Goal: Contribute content: Contribute content

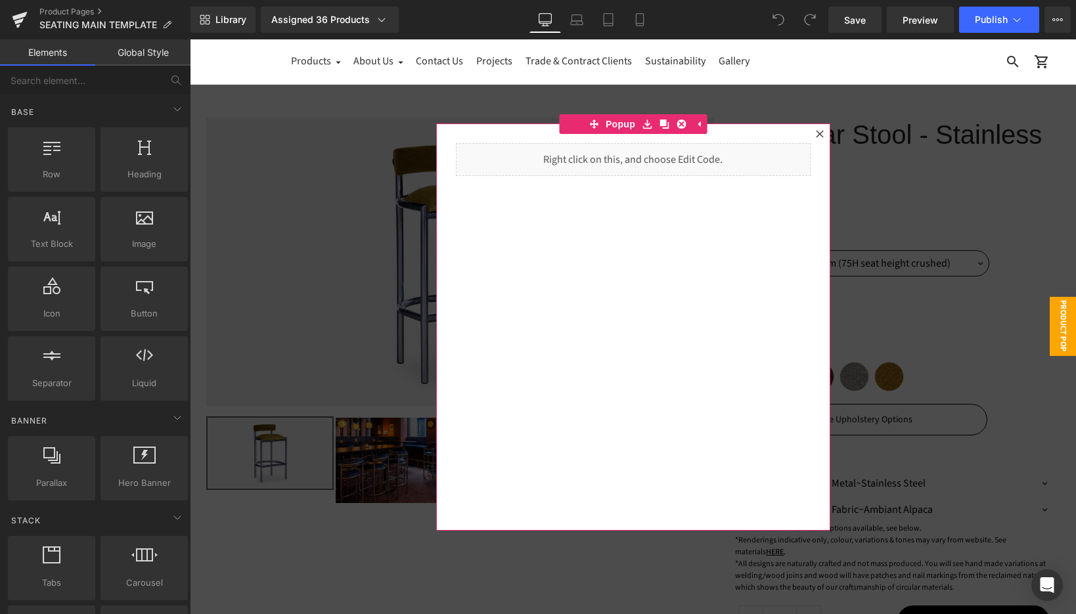
click at [820, 130] on icon at bounding box center [820, 134] width 8 height 8
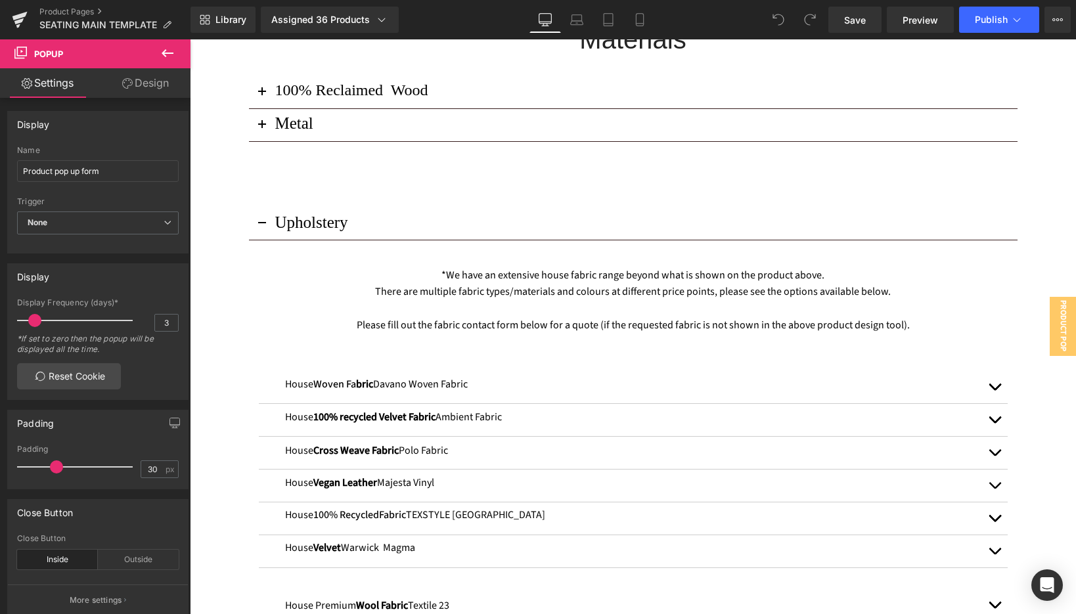
scroll to position [1334, 0]
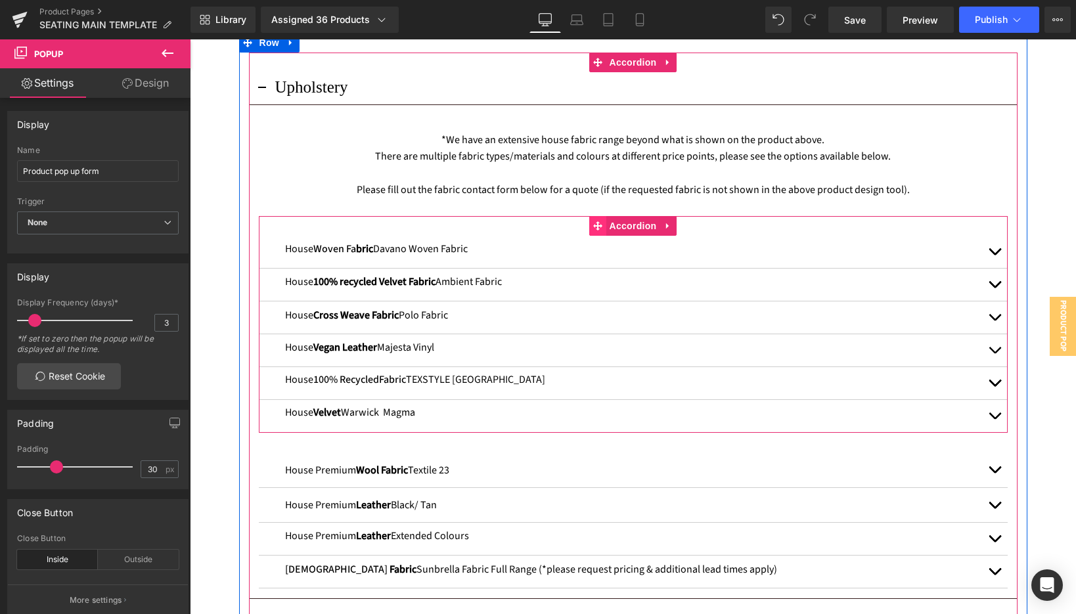
click at [596, 227] on icon at bounding box center [597, 225] width 9 height 9
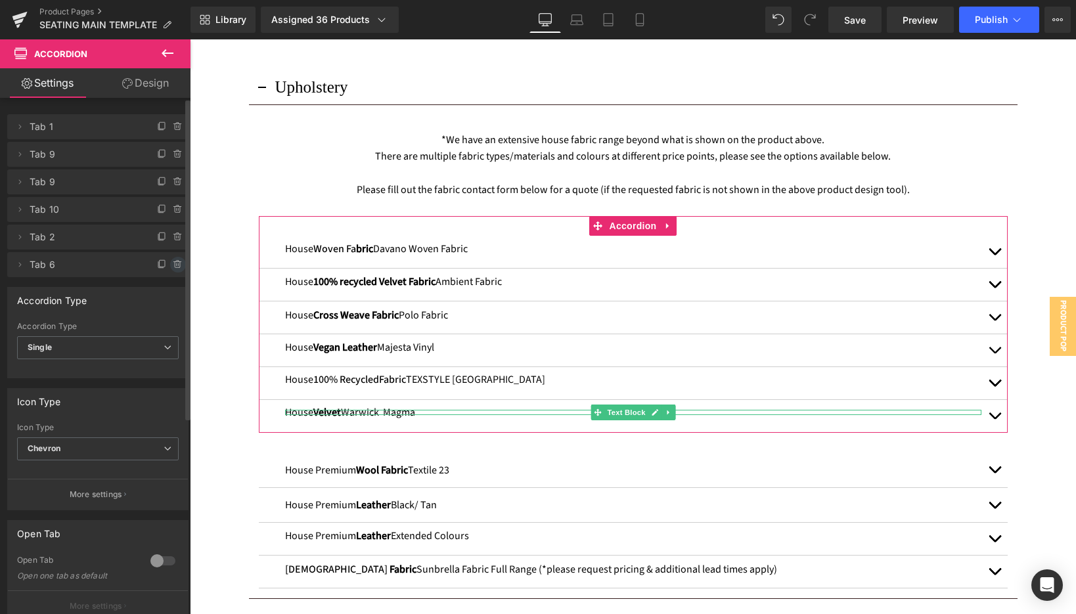
click at [175, 270] on span at bounding box center [178, 265] width 16 height 16
click at [163, 267] on button "Delete" at bounding box center [163, 265] width 41 height 17
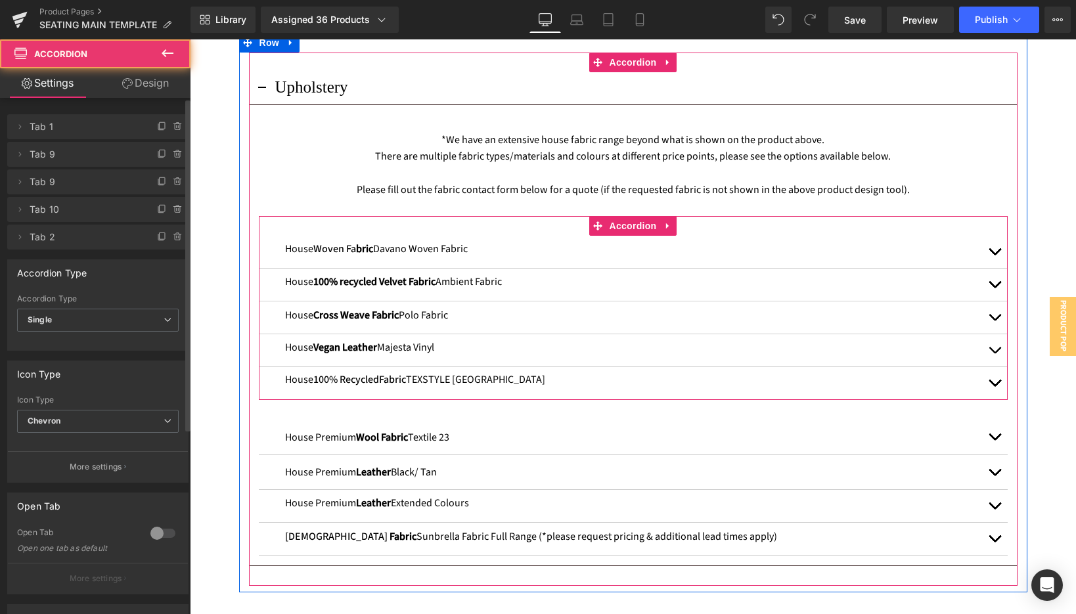
click at [995, 286] on button "button" at bounding box center [994, 285] width 26 height 32
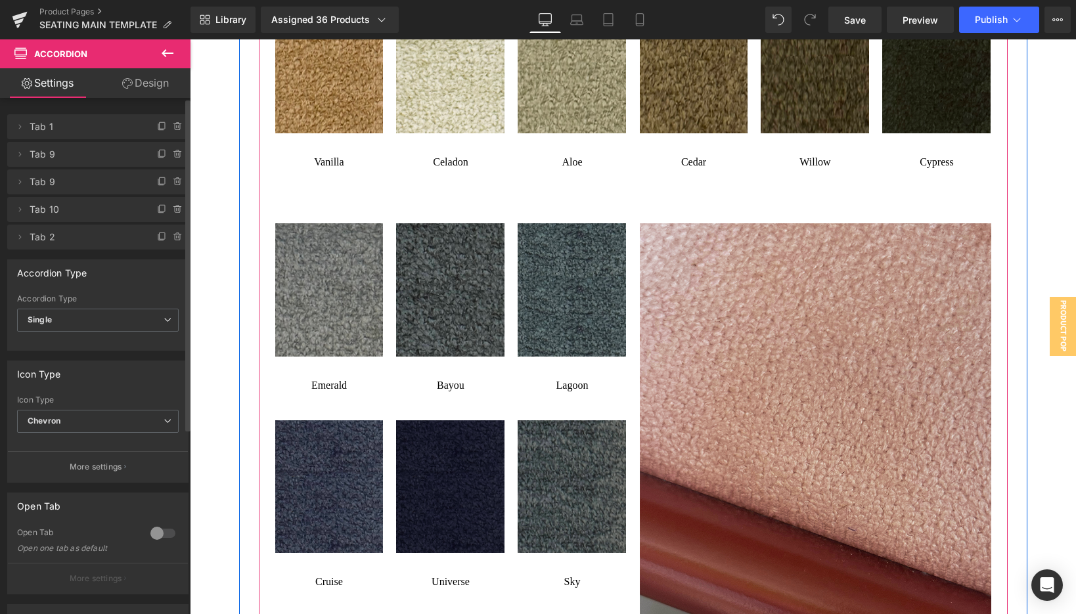
scroll to position [2325, 0]
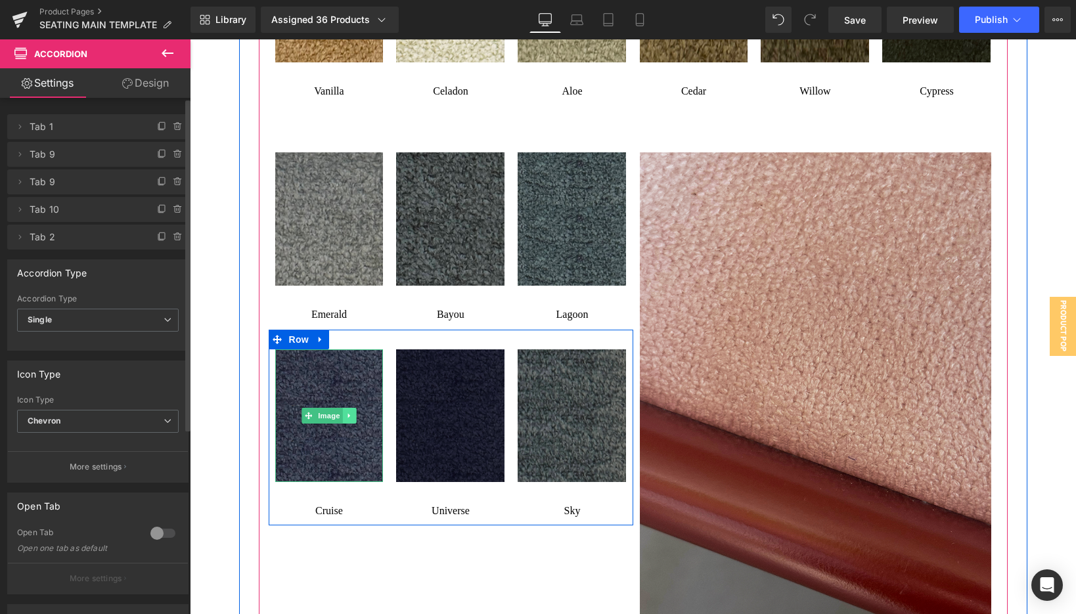
click at [353, 414] on icon at bounding box center [349, 416] width 7 height 8
click at [328, 386] on img at bounding box center [329, 415] width 108 height 133
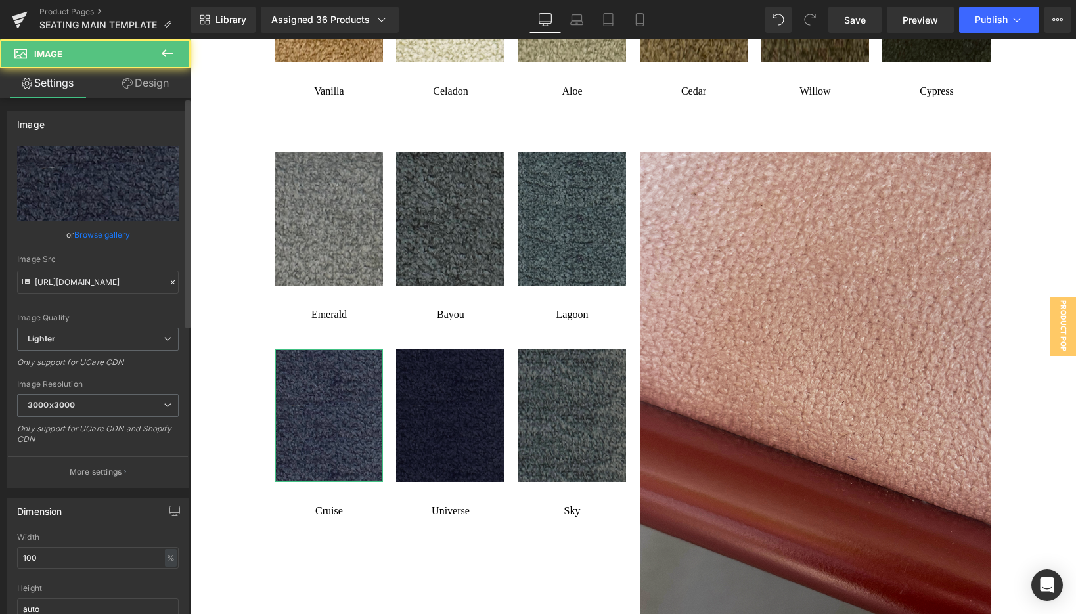
click at [101, 242] on link "Browse gallery" at bounding box center [102, 234] width 56 height 23
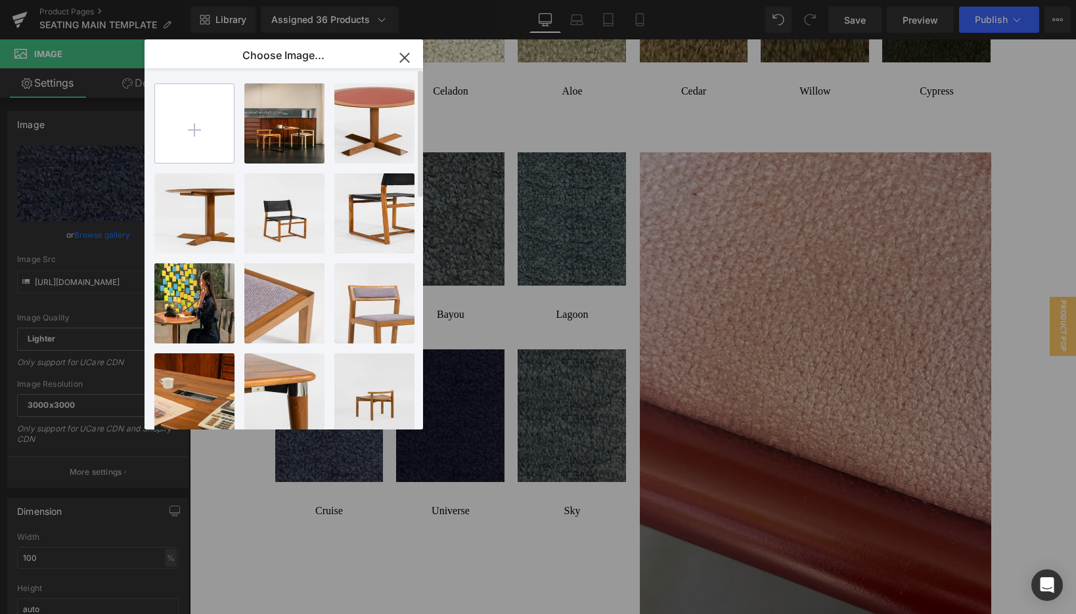
click at [190, 127] on input "file" at bounding box center [194, 123] width 79 height 79
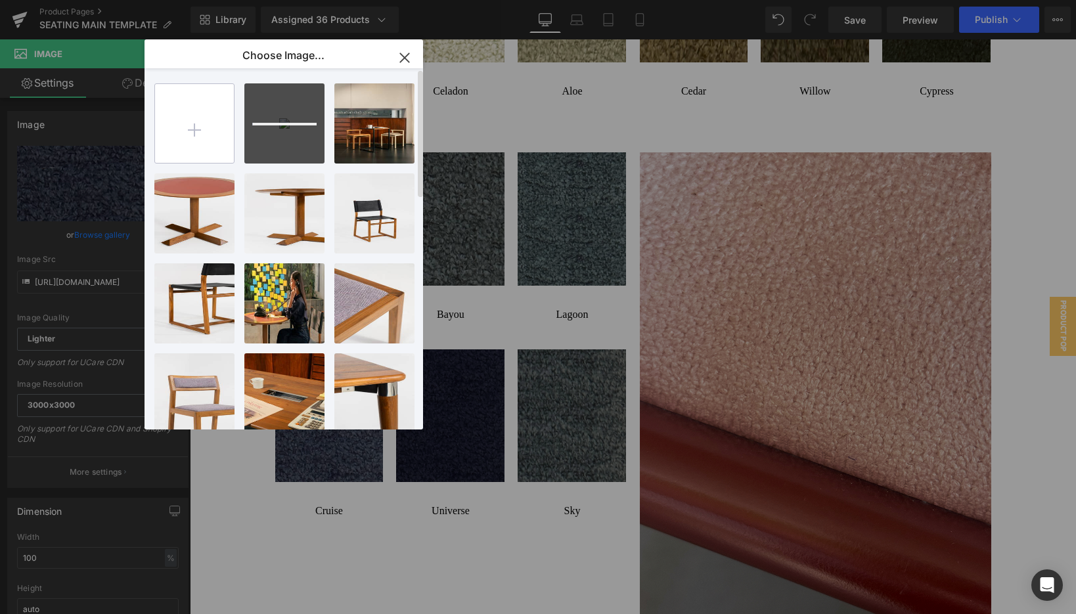
click at [208, 97] on input "file" at bounding box center [194, 123] width 79 height 79
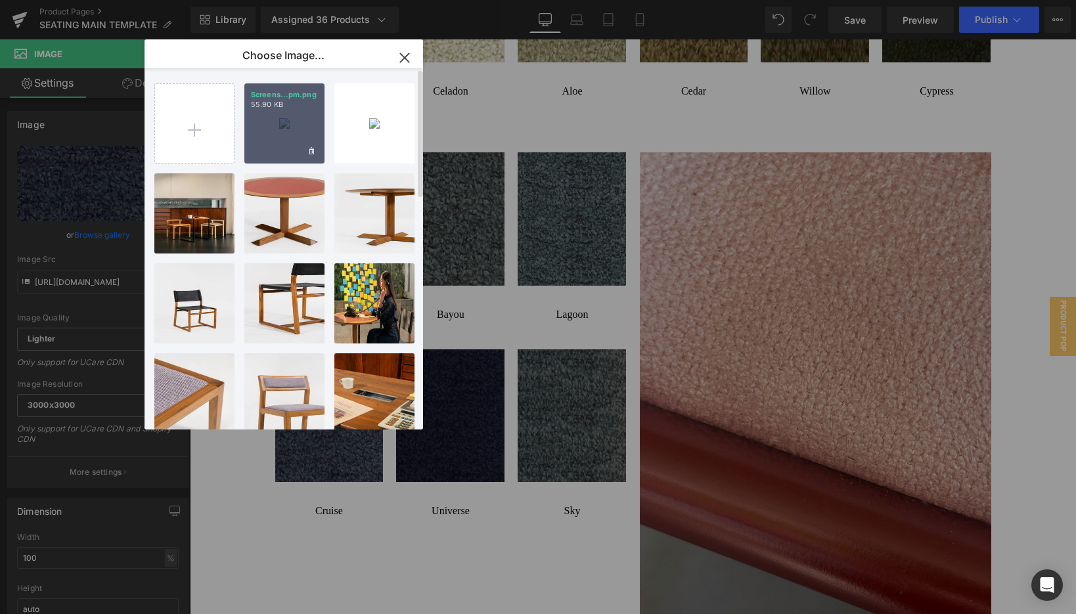
click at [297, 134] on div "Screens...pm.png 55.90 KB" at bounding box center [284, 123] width 80 height 80
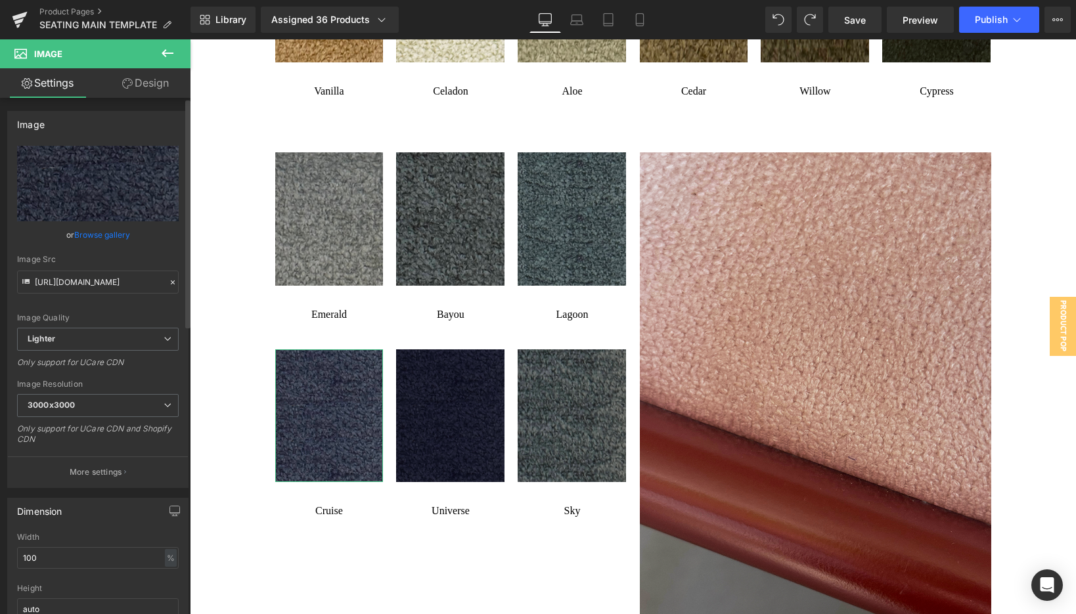
click at [89, 236] on link "Browse gallery" at bounding box center [102, 234] width 56 height 23
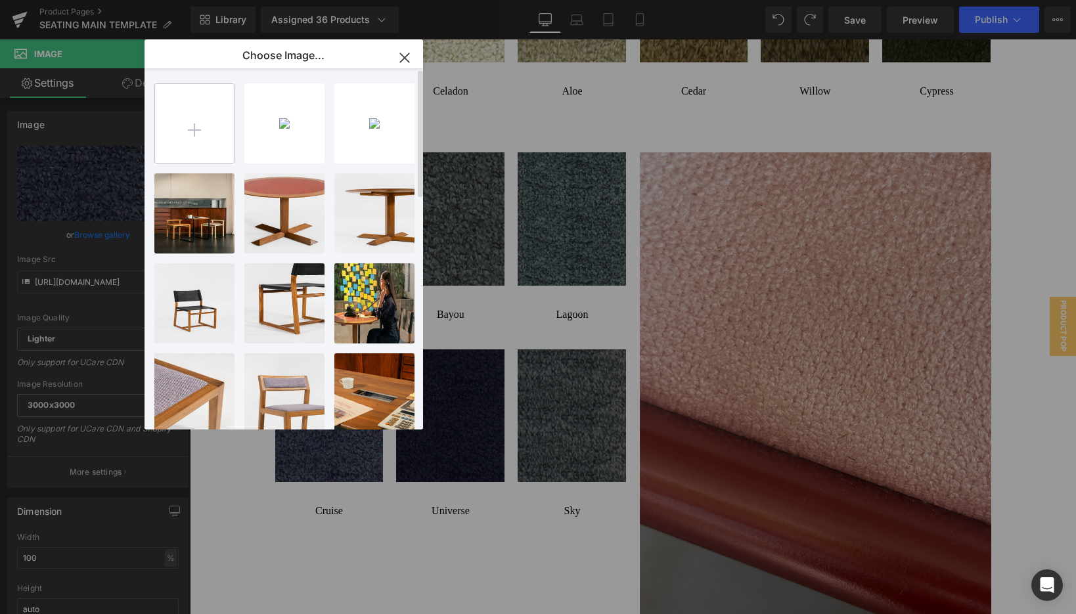
click at [196, 134] on input "file" at bounding box center [194, 123] width 79 height 79
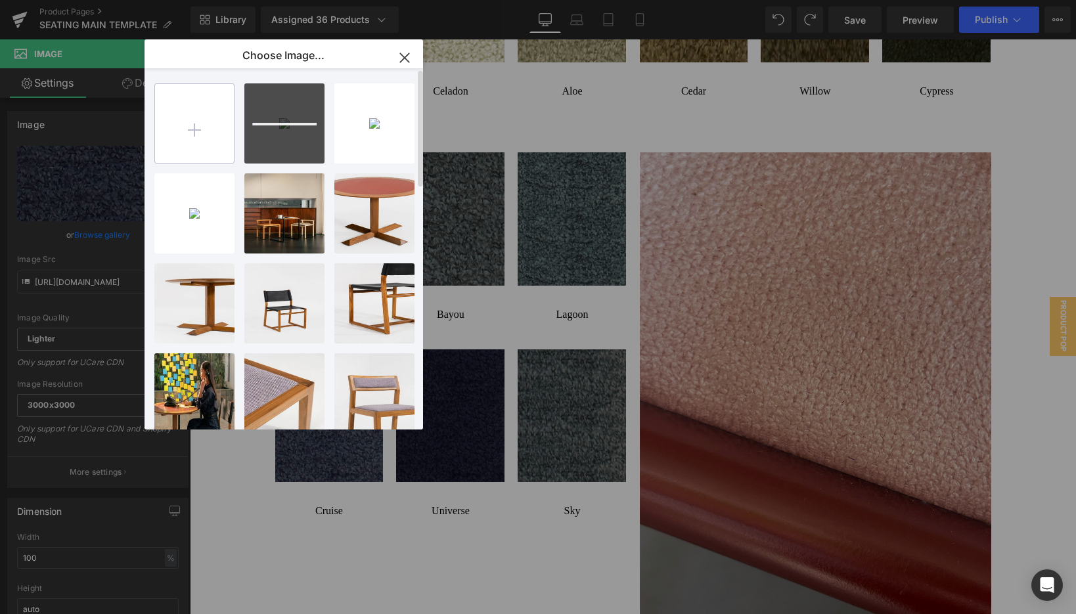
click at [191, 139] on input "file" at bounding box center [194, 123] width 79 height 79
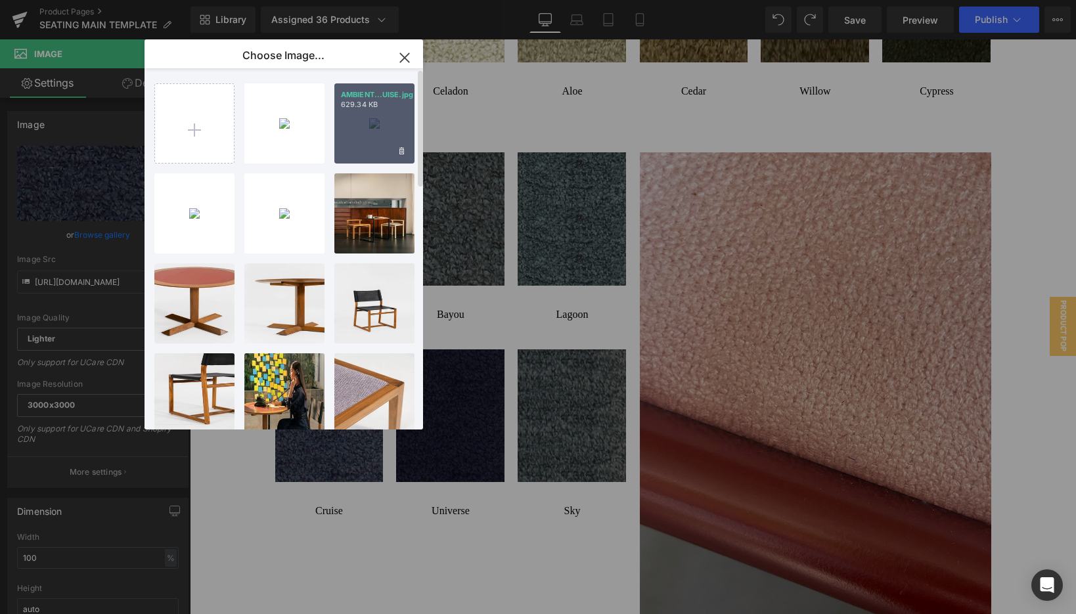
click at [361, 138] on div "AMBIENT...UISE.jpg 629.34 KB" at bounding box center [374, 123] width 80 height 80
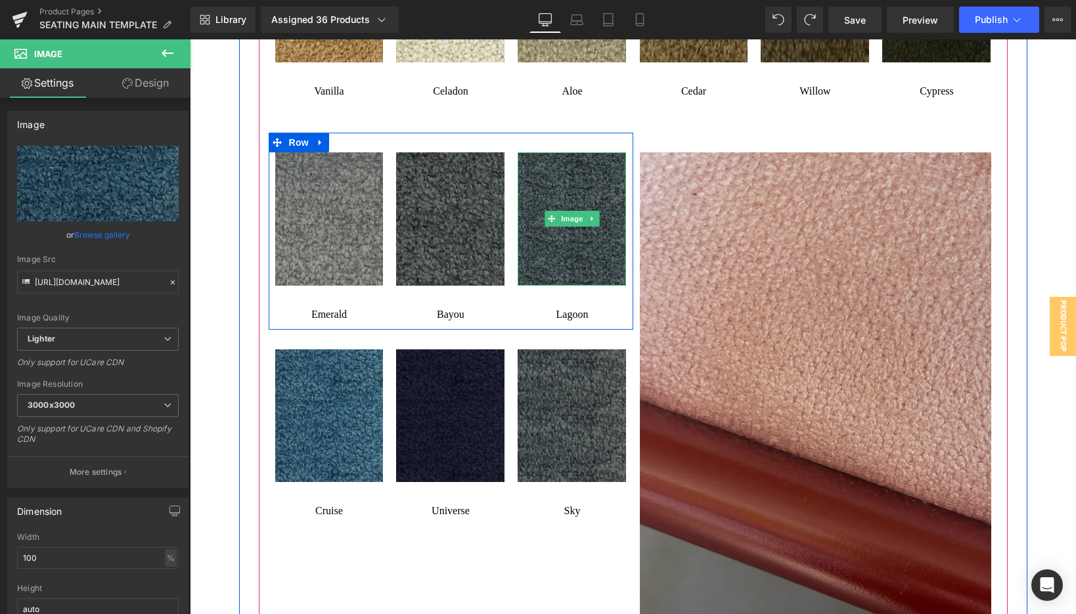
click at [568, 207] on img at bounding box center [572, 218] width 108 height 133
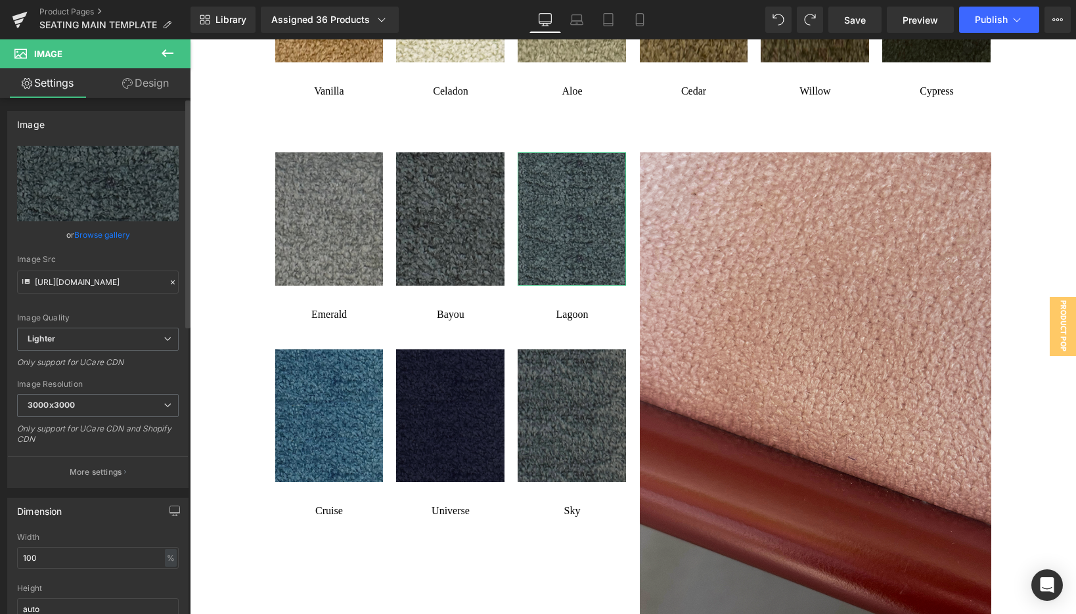
click at [107, 238] on link "Browse gallery" at bounding box center [102, 234] width 56 height 23
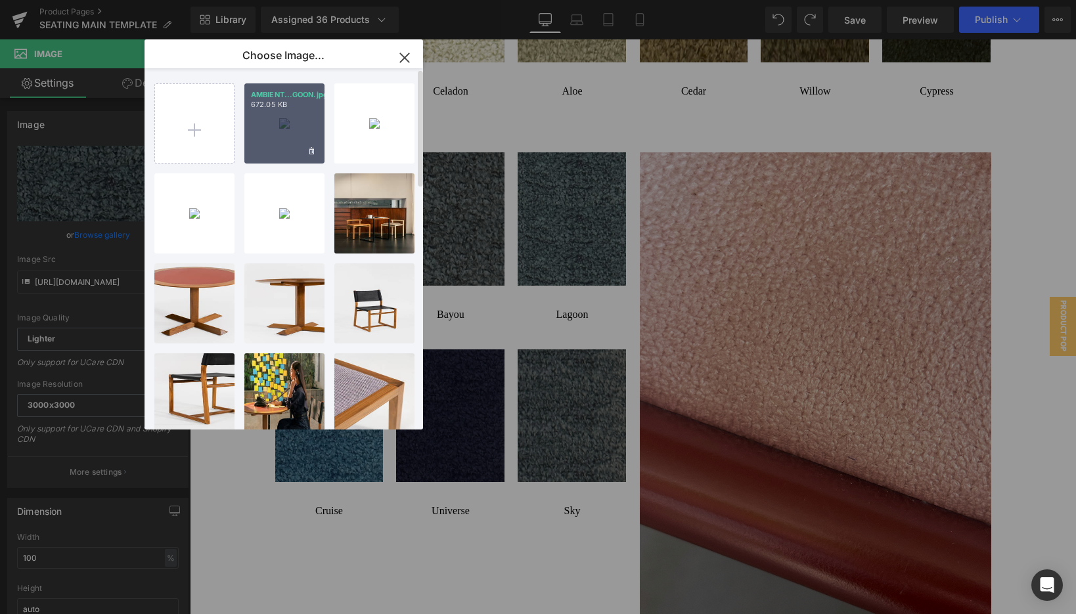
click at [290, 138] on div "AMBIENT...GOON.jpg 672.05 KB" at bounding box center [284, 123] width 80 height 80
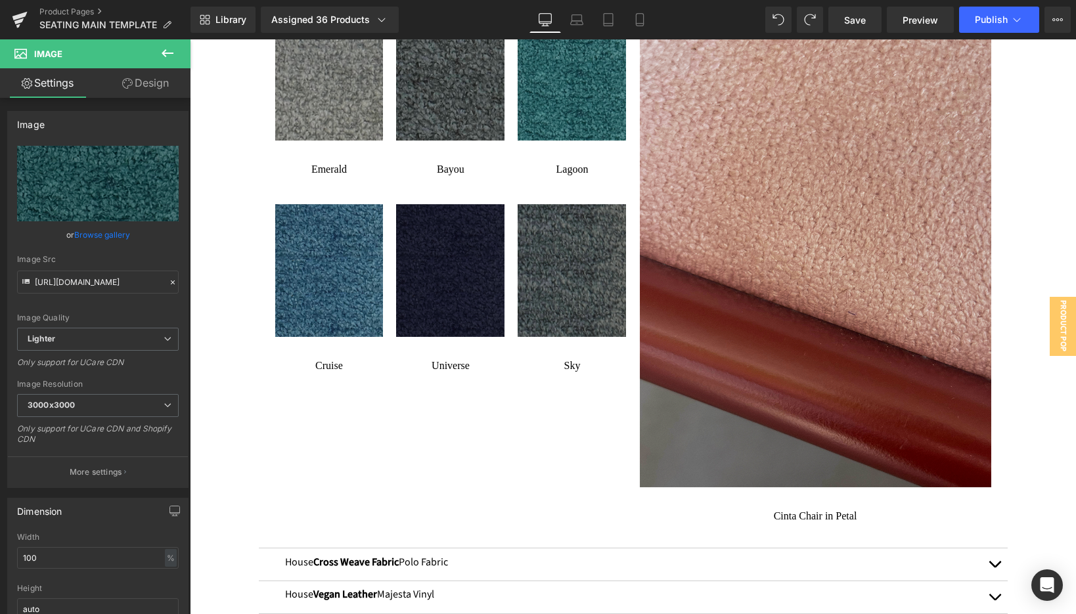
scroll to position [2473, 0]
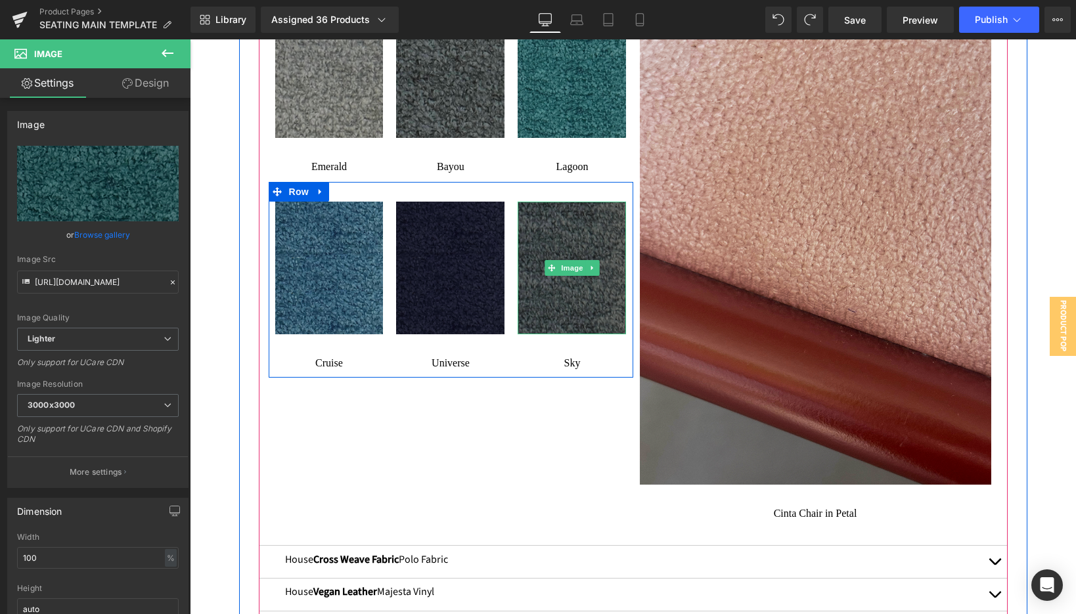
click at [564, 287] on img at bounding box center [572, 268] width 108 height 133
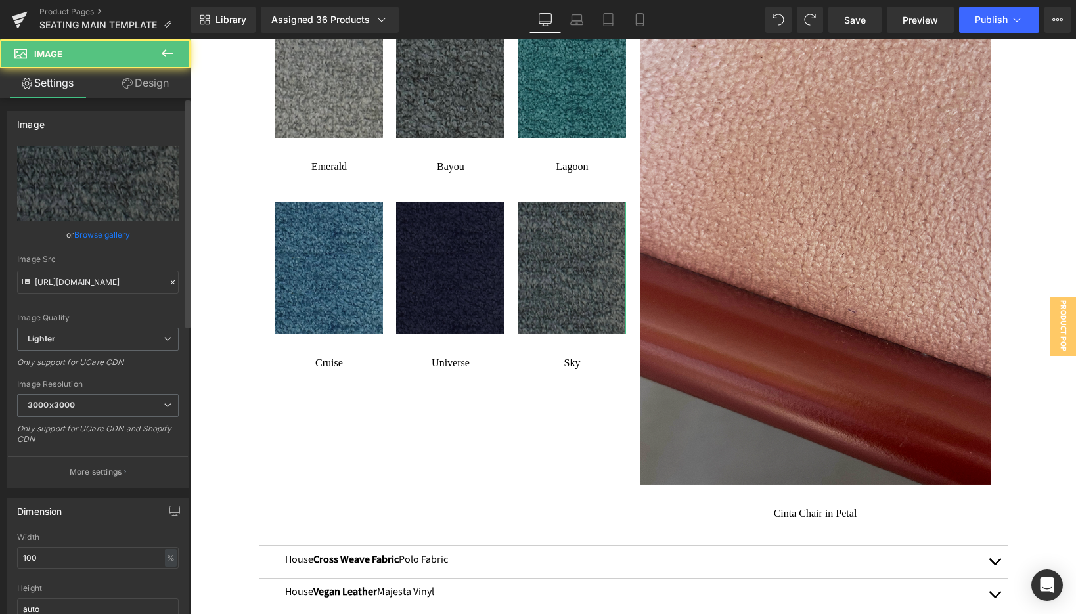
click at [103, 229] on link "Browse gallery" at bounding box center [102, 234] width 56 height 23
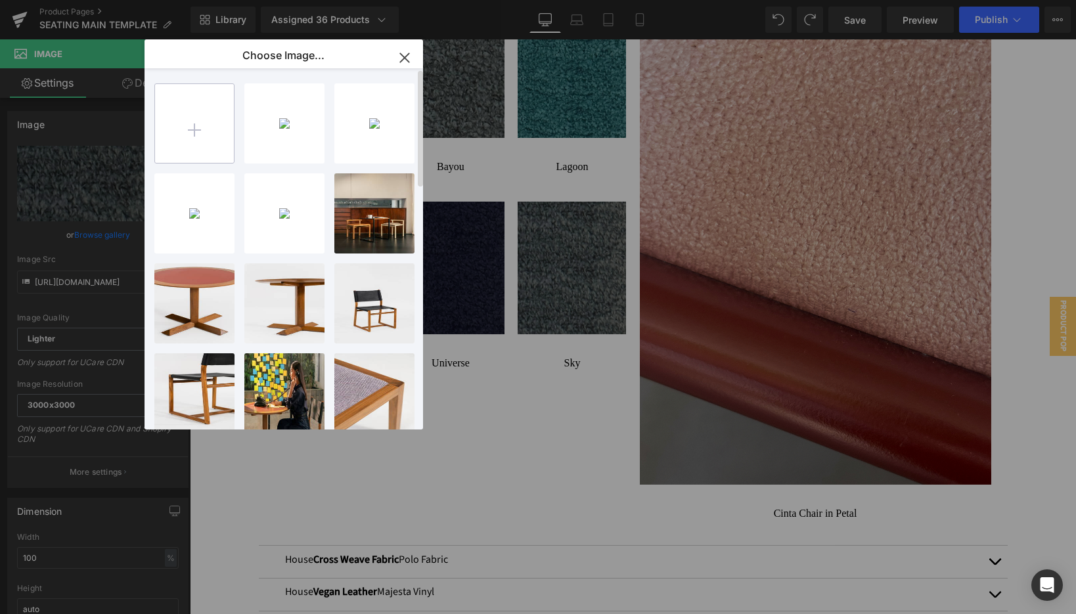
click at [210, 107] on input "file" at bounding box center [194, 123] width 79 height 79
type input "C:\fakepath\AMBIENT FABRIC_0022_SKY.jpg"
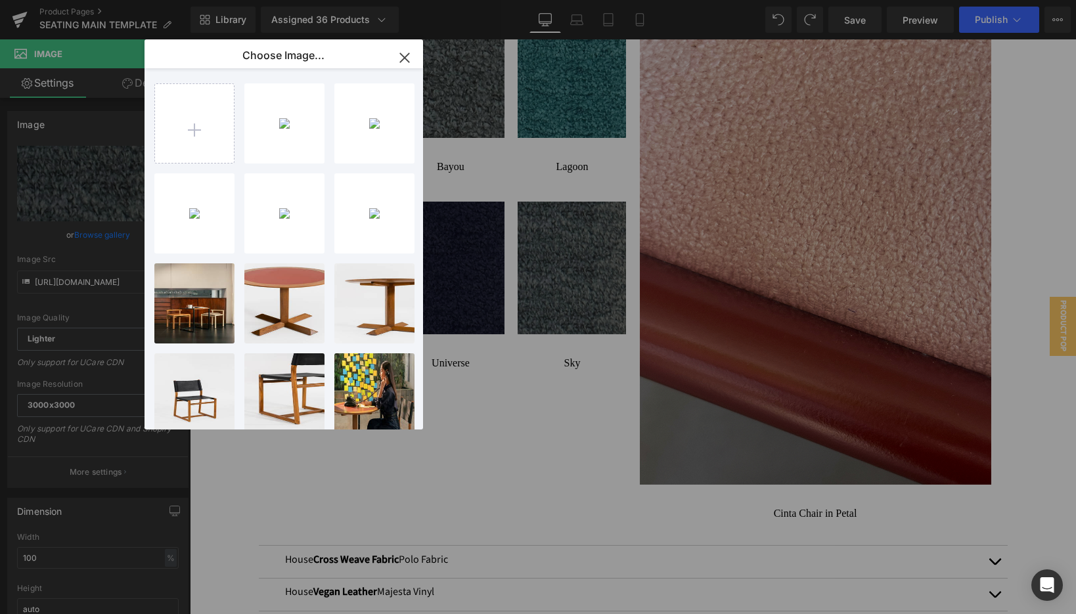
click at [0, 0] on div "AMBIENT..._SKY.jpg 638.26 KB" at bounding box center [0, 0] width 0 height 0
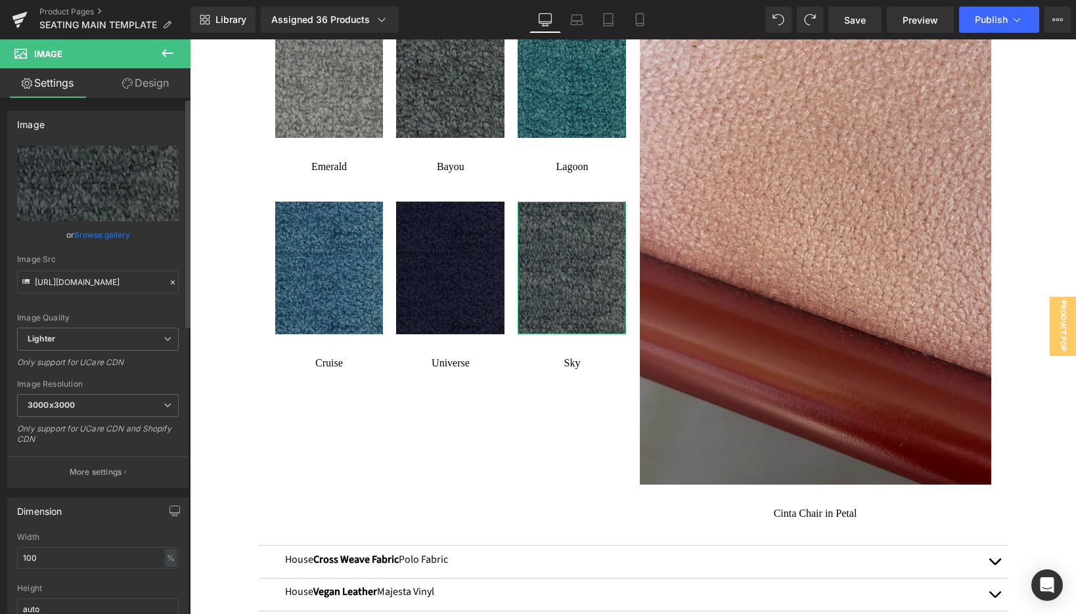
click at [89, 232] on link "Browse gallery" at bounding box center [102, 234] width 56 height 23
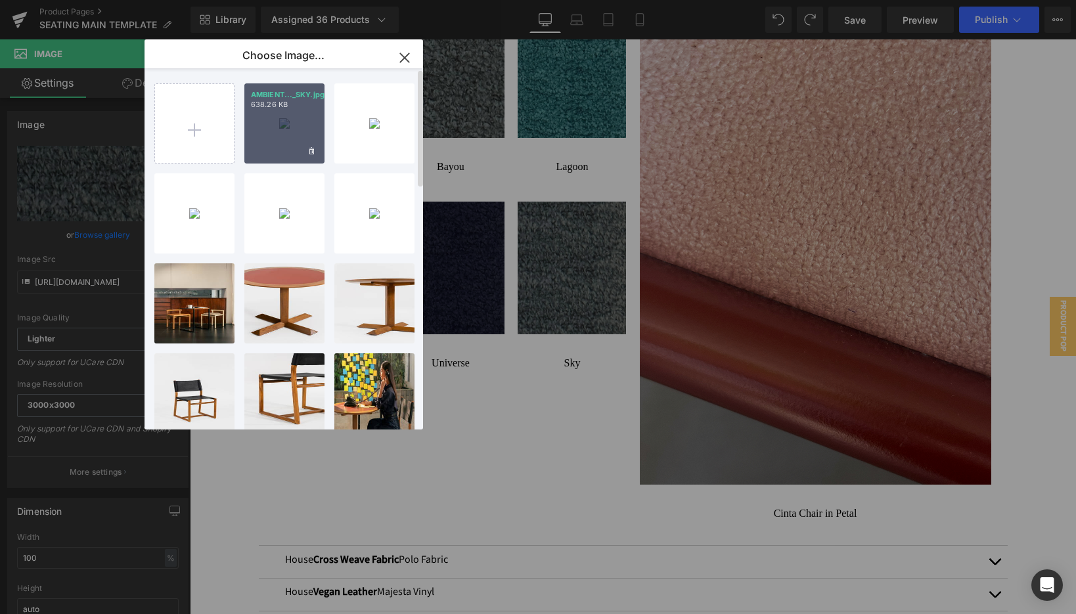
click at [286, 131] on div "AMBIENT..._SKY.jpg 638.26 KB" at bounding box center [284, 123] width 80 height 80
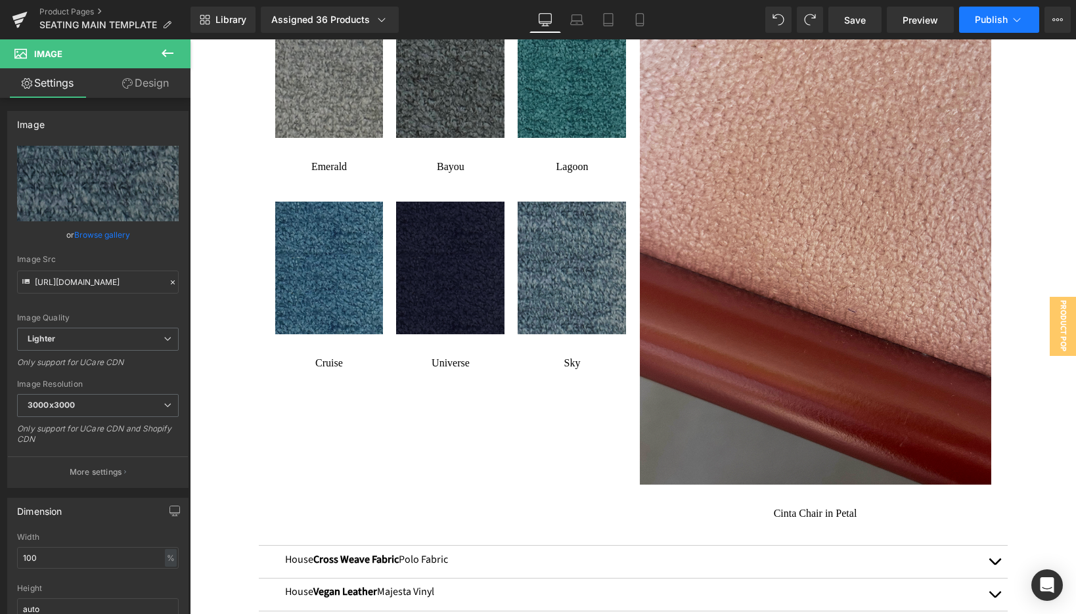
click at [986, 11] on button "Publish" at bounding box center [999, 20] width 80 height 26
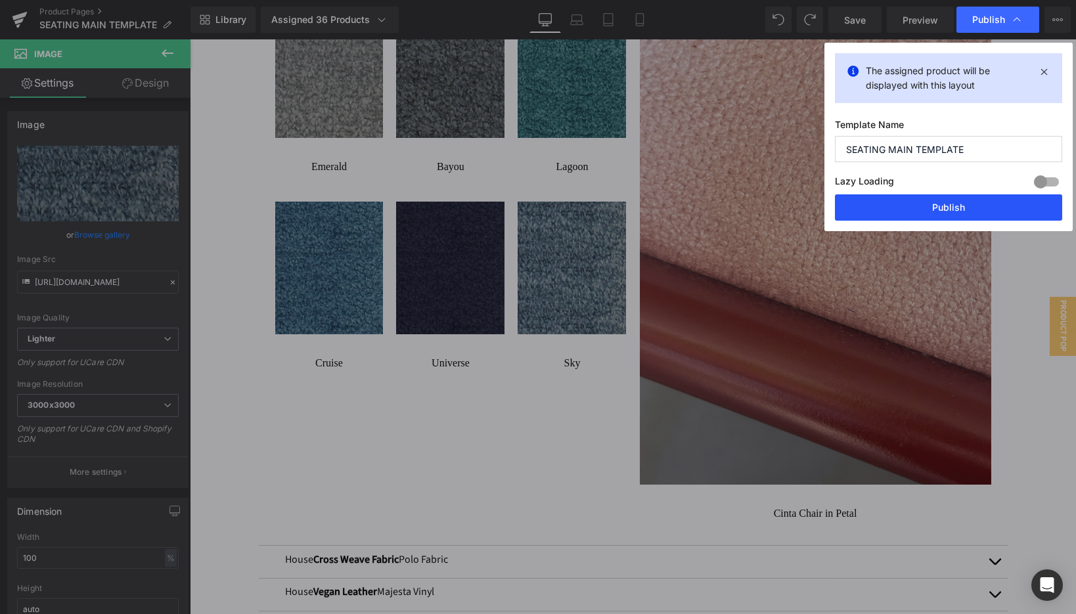
click at [944, 208] on button "Publish" at bounding box center [948, 207] width 227 height 26
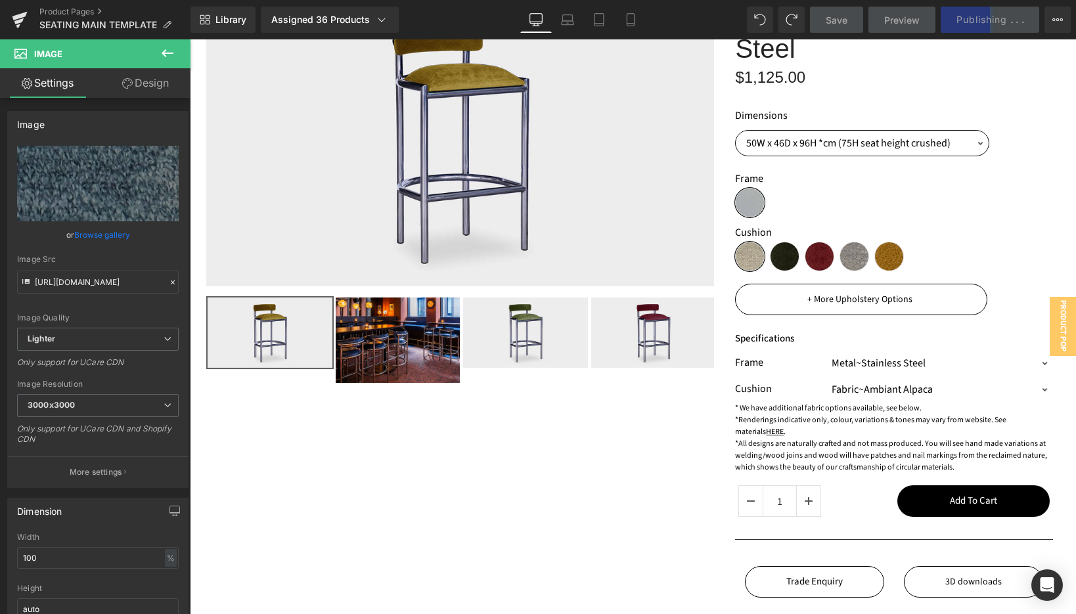
scroll to position [0, 0]
